Goal: Task Accomplishment & Management: Use online tool/utility

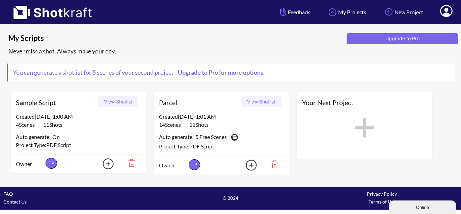
click at [132, 163] on img at bounding box center [129, 162] width 23 height 11
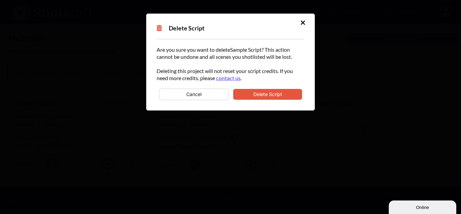
click at [261, 95] on button "Delete Script" at bounding box center [267, 94] width 69 height 11
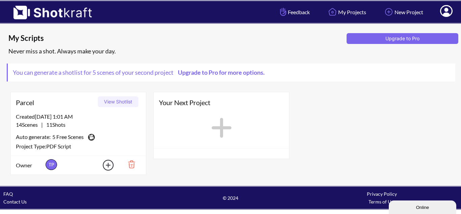
click at [130, 166] on img at bounding box center [129, 163] width 23 height 11
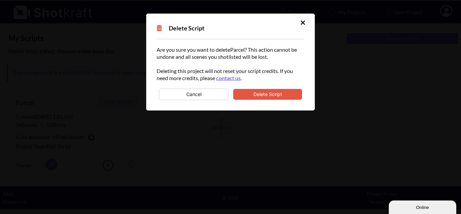
click at [259, 94] on button "Delete Script" at bounding box center [267, 94] width 69 height 11
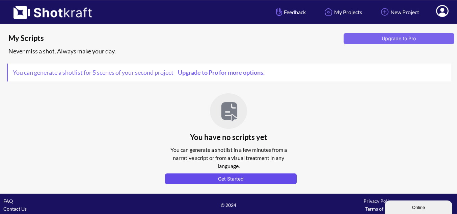
click at [213, 180] on button "Get Started" at bounding box center [231, 178] width 132 height 11
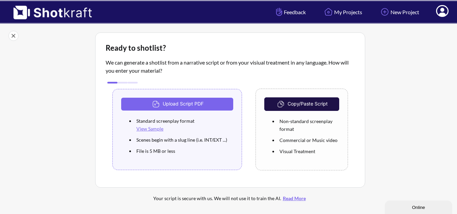
click at [299, 103] on button "Copy/Paste Script" at bounding box center [302, 104] width 75 height 14
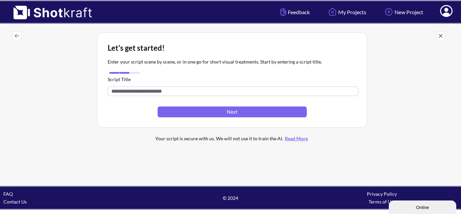
click at [184, 91] on input "text" at bounding box center [233, 90] width 251 height 9
type input "*******"
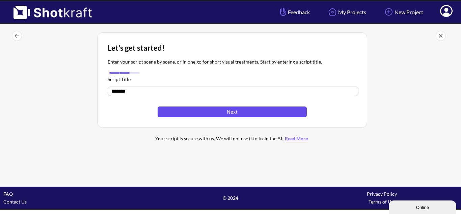
click at [210, 117] on button "Next" at bounding box center [232, 111] width 149 height 11
click at [211, 116] on button "Next" at bounding box center [232, 111] width 149 height 11
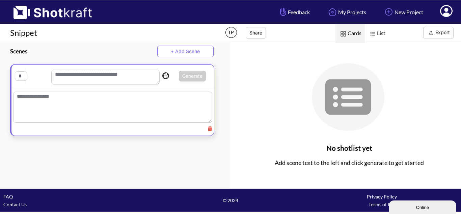
click at [75, 99] on textarea at bounding box center [112, 107] width 199 height 31
click at [91, 79] on textarea at bounding box center [105, 77] width 108 height 15
click at [61, 99] on textarea at bounding box center [112, 109] width 199 height 34
paste textarea "**********"
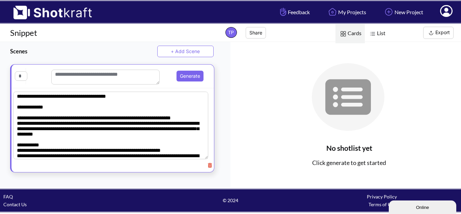
scroll to position [513, 0]
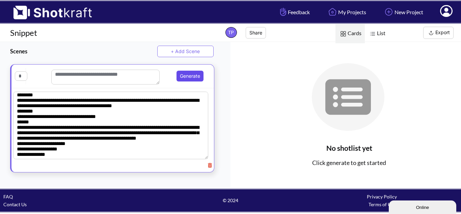
type textarea "**********"
click at [180, 75] on button "Generate" at bounding box center [190, 76] width 27 height 11
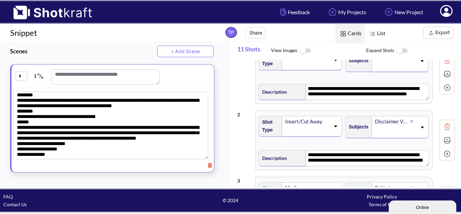
scroll to position [0, 0]
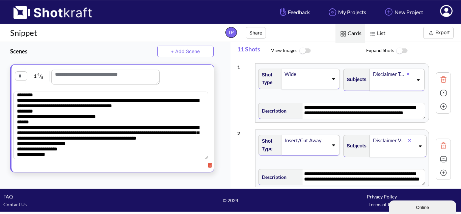
click at [440, 33] on button "Export" at bounding box center [439, 33] width 30 height 12
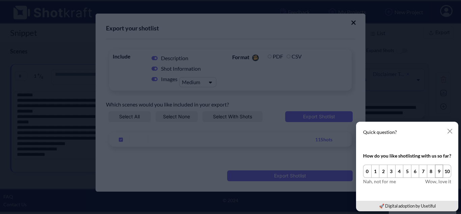
click at [438, 172] on button "9" at bounding box center [439, 171] width 8 height 13
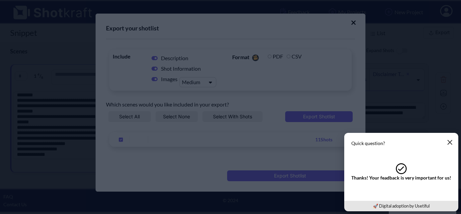
click at [449, 140] on icon "button" at bounding box center [450, 142] width 5 height 5
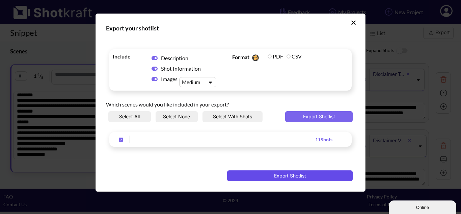
click at [280, 177] on button "Export Shotlist" at bounding box center [290, 175] width 126 height 11
click at [344, 149] on div "Export your shotlist Include Description Shot Information Images Medium Format …" at bounding box center [231, 103] width 270 height 178
click at [354, 23] on icon "Upload Script" at bounding box center [353, 22] width 5 height 7
